Goal: Entertainment & Leisure: Consume media (video, audio)

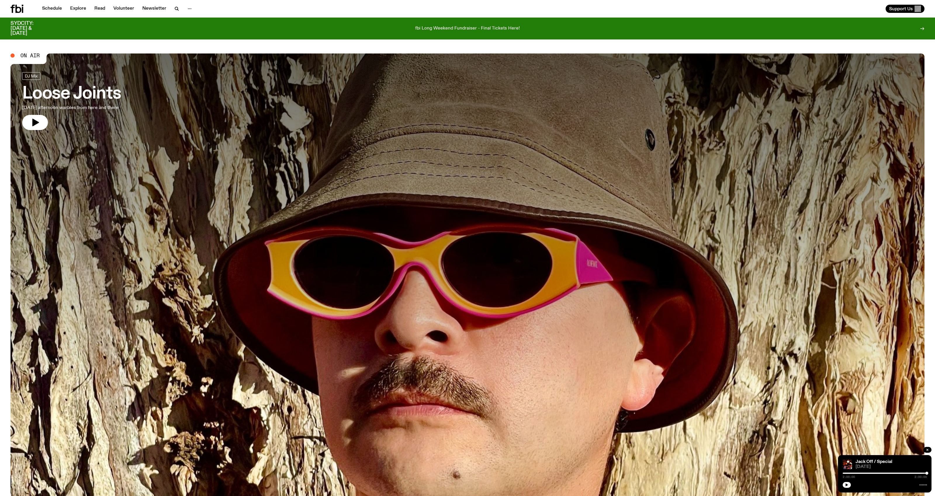
scroll to position [2, 0]
click at [477, 28] on p "fbi Long Weekend Fundraiser - Final Tickets Here!" at bounding box center [467, 28] width 105 height 5
click at [55, 12] on link "Schedule" at bounding box center [52, 9] width 27 height 8
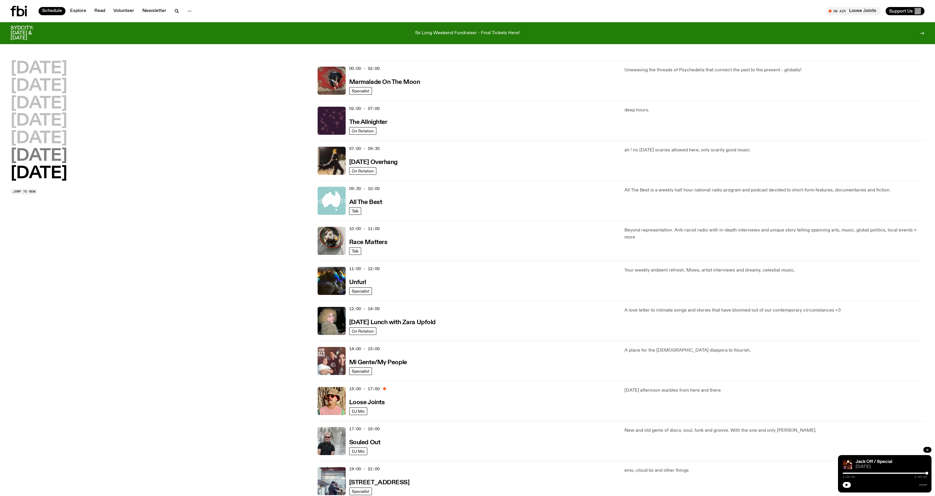
click at [57, 153] on h2 "[DATE]" at bounding box center [39, 156] width 57 height 16
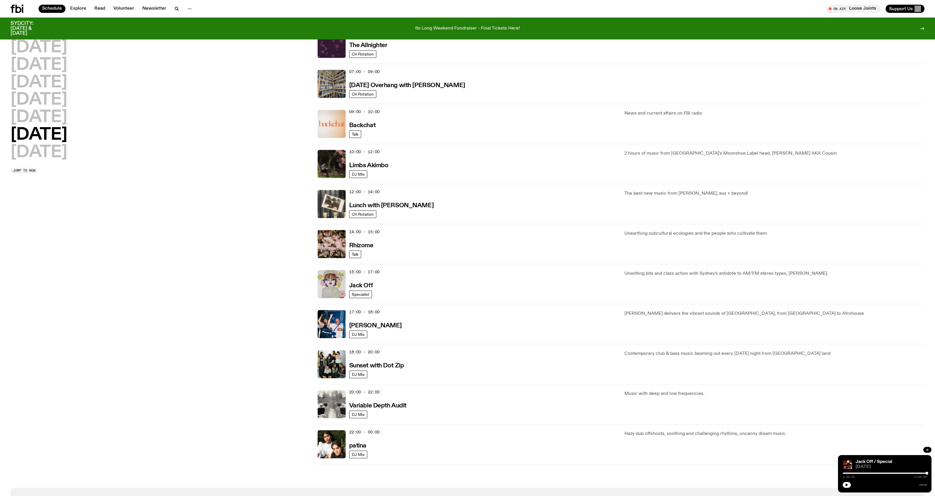
scroll to position [79, 0]
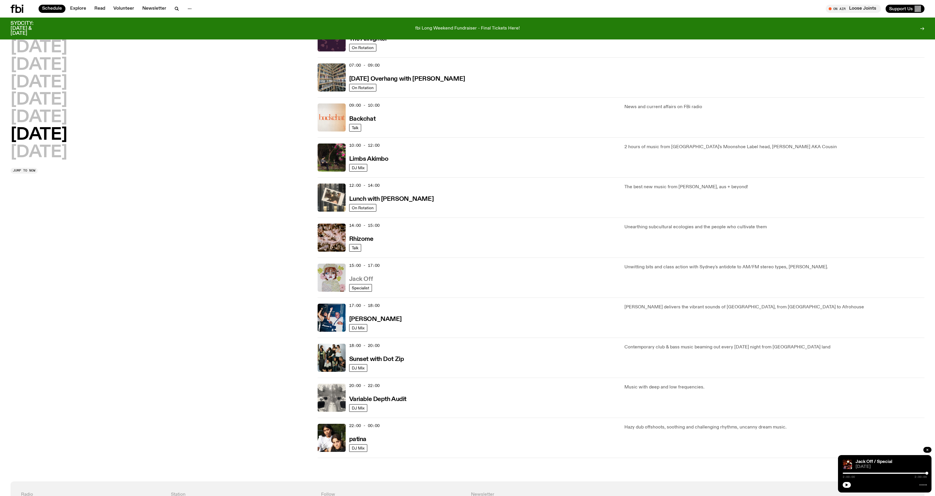
click at [364, 279] on h3 "Jack Off" at bounding box center [361, 279] width 24 height 6
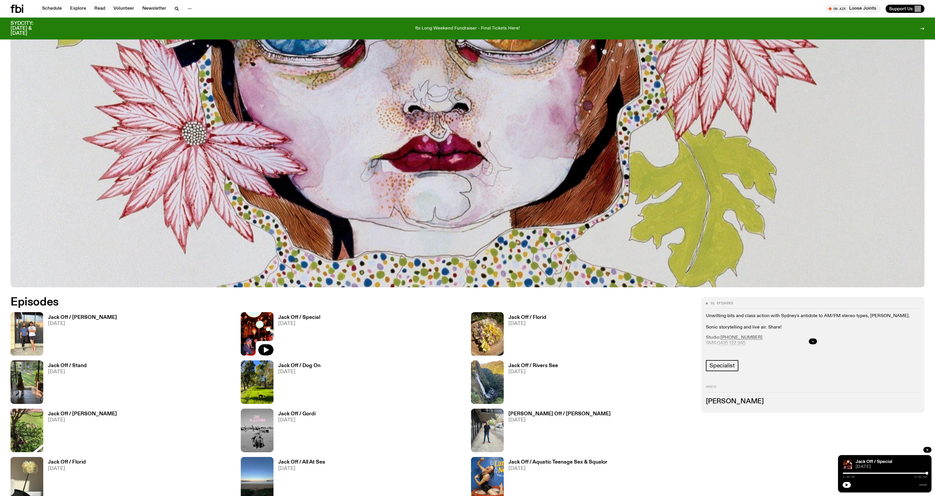
scroll to position [397, 0]
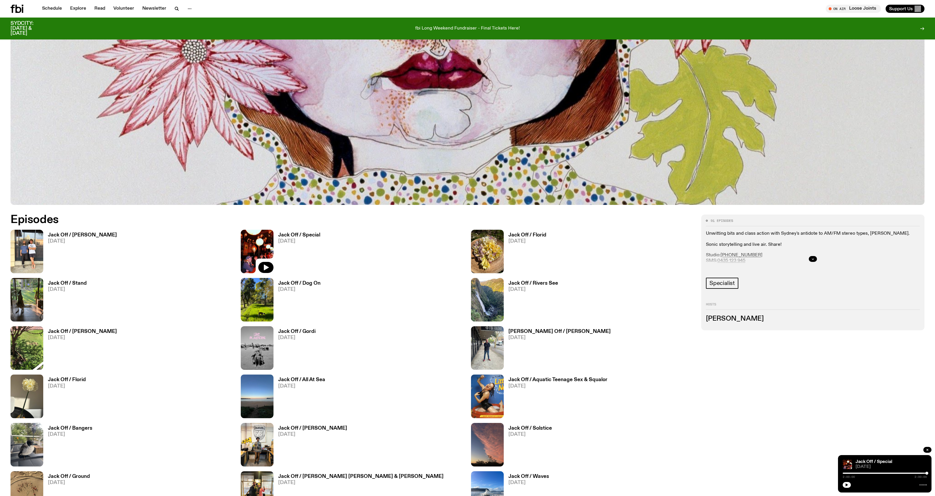
click at [75, 235] on h3 "Jack Off / [PERSON_NAME]" at bounding box center [82, 234] width 69 height 5
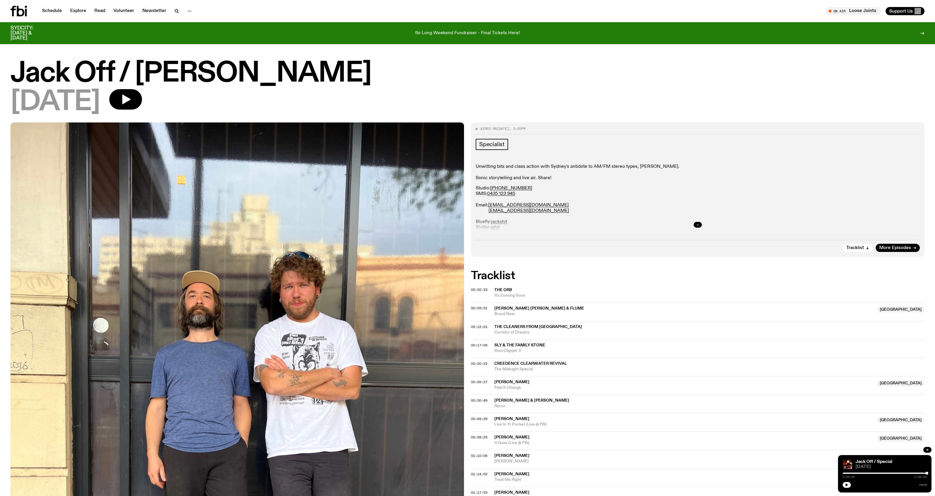
click at [699, 225] on icon "button" at bounding box center [698, 225] width 4 height 4
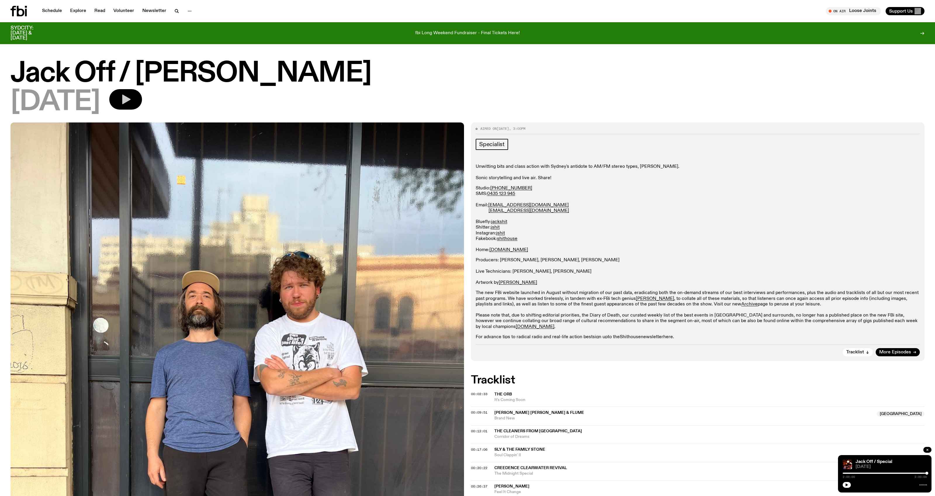
click at [142, 99] on button "button" at bounding box center [125, 99] width 33 height 20
